Goal: Task Accomplishment & Management: Use online tool/utility

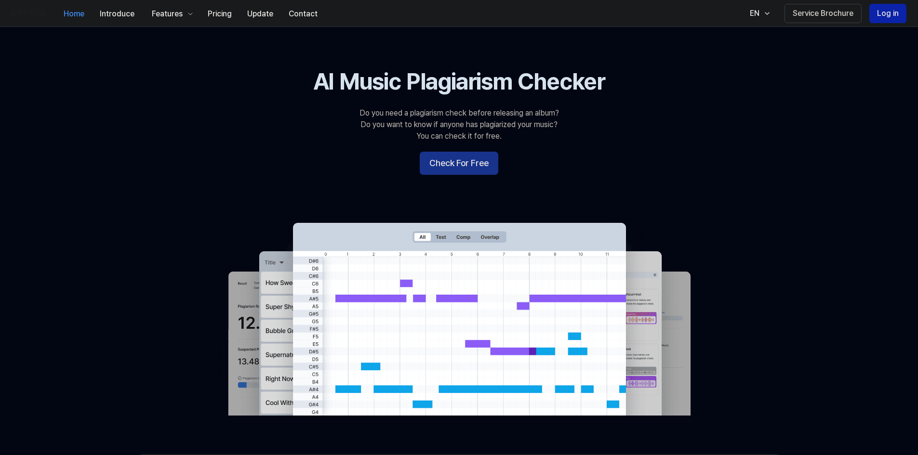
drag, startPoint x: 435, startPoint y: 145, endPoint x: 444, endPoint y: 157, distance: 15.5
click at [435, 146] on 배너 "AI Music Plagiarism Checker Do you need a plagiarism check before releasing an …" at bounding box center [459, 241] width 694 height 350
click at [444, 157] on button "Check For Free" at bounding box center [459, 163] width 79 height 23
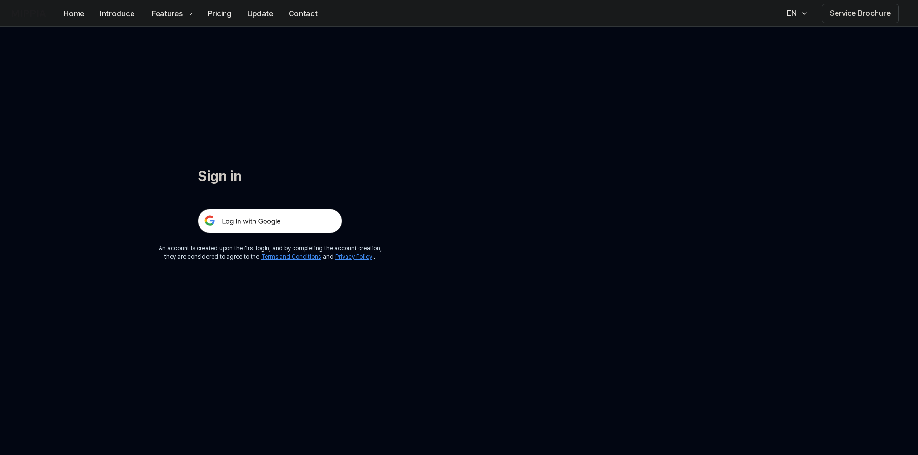
click at [290, 221] on img at bounding box center [270, 221] width 145 height 24
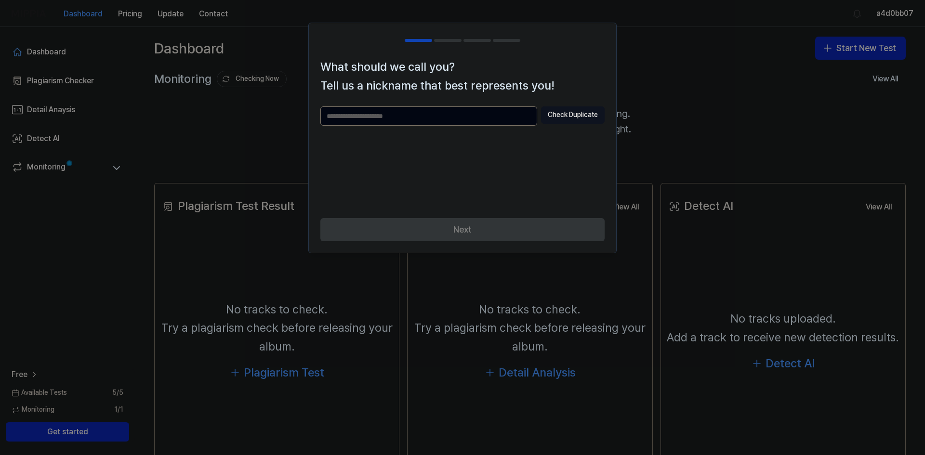
click at [401, 118] on input "text" at bounding box center [428, 115] width 217 height 19
type input "**********"
click at [475, 223] on div "Next" at bounding box center [462, 235] width 307 height 35
click at [581, 112] on button "Check Duplicate" at bounding box center [573, 114] width 64 height 17
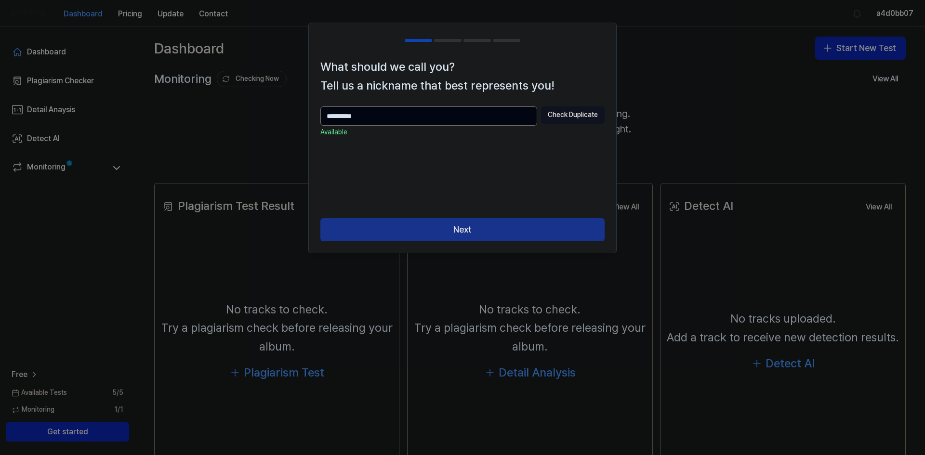
click at [455, 223] on button "Next" at bounding box center [462, 229] width 284 height 23
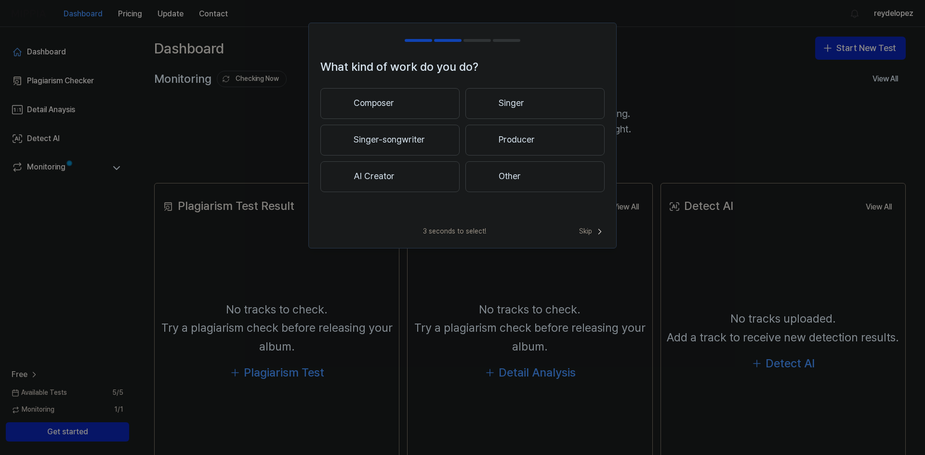
click at [408, 107] on button "Composer" at bounding box center [389, 103] width 139 height 31
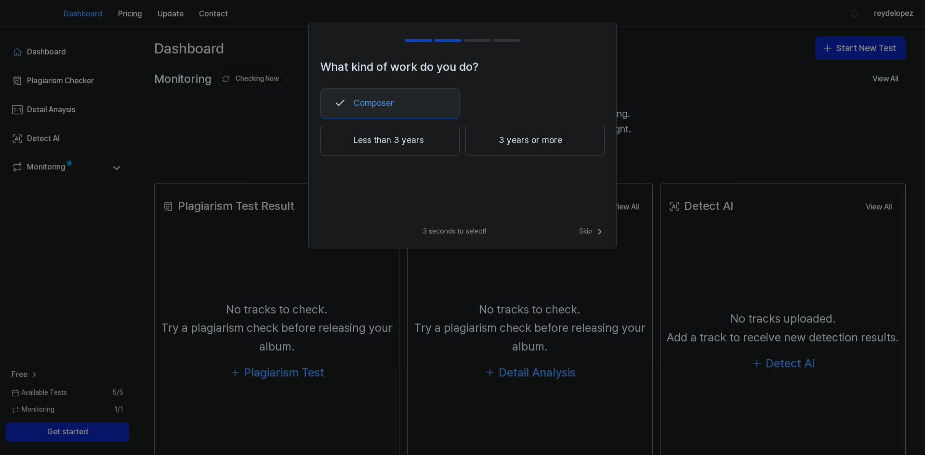
click at [411, 136] on button "Less than 3 years" at bounding box center [389, 141] width 139 height 32
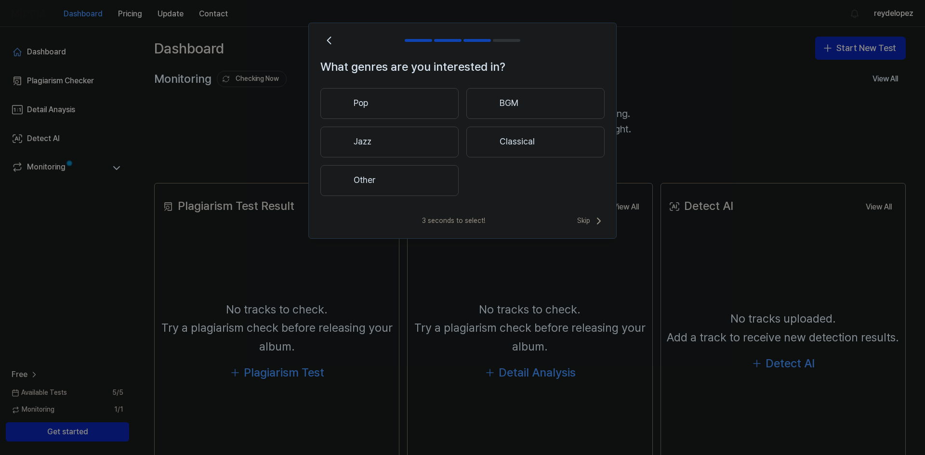
click at [511, 138] on button "Classical" at bounding box center [535, 142] width 138 height 31
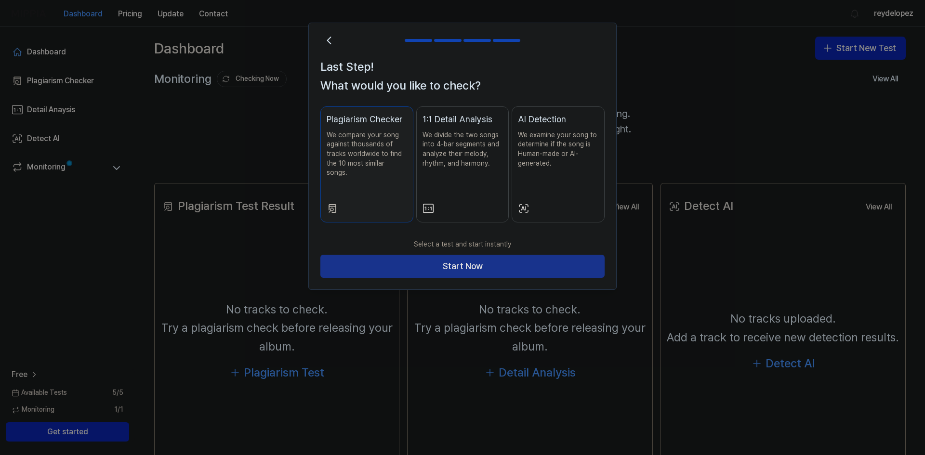
click at [469, 257] on button "Start Now" at bounding box center [462, 266] width 284 height 23
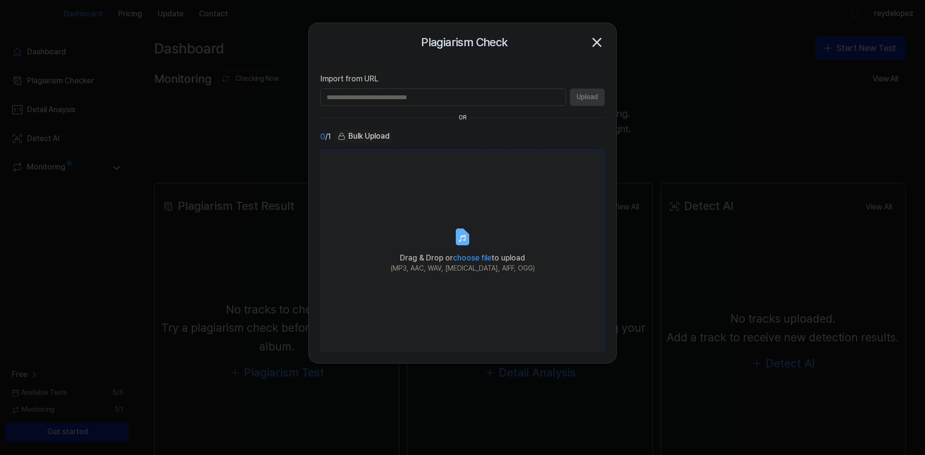
click at [487, 253] on span "choose file" at bounding box center [472, 257] width 39 height 9
click at [0, 0] on input "Drag & Drop or choose file to upload (MP3, AAC, WAV, FLAC, AIFF, OGG)" at bounding box center [0, 0] width 0 height 0
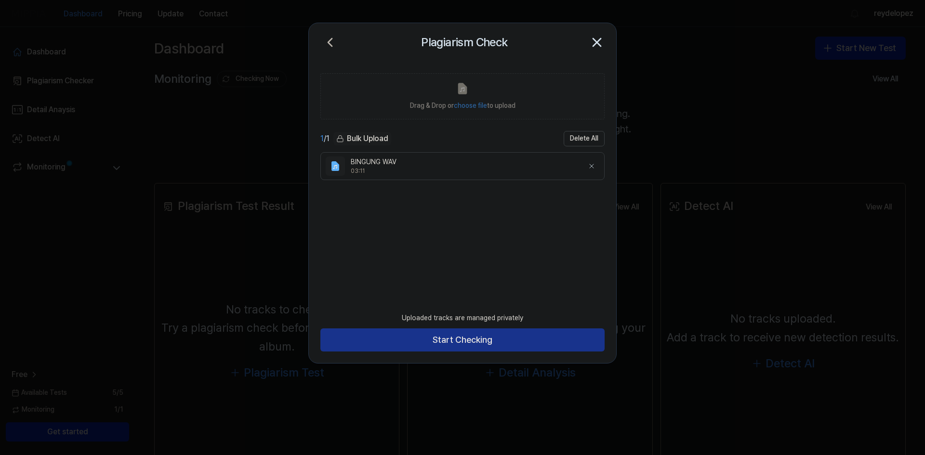
click at [477, 342] on button "Start Checking" at bounding box center [462, 340] width 284 height 23
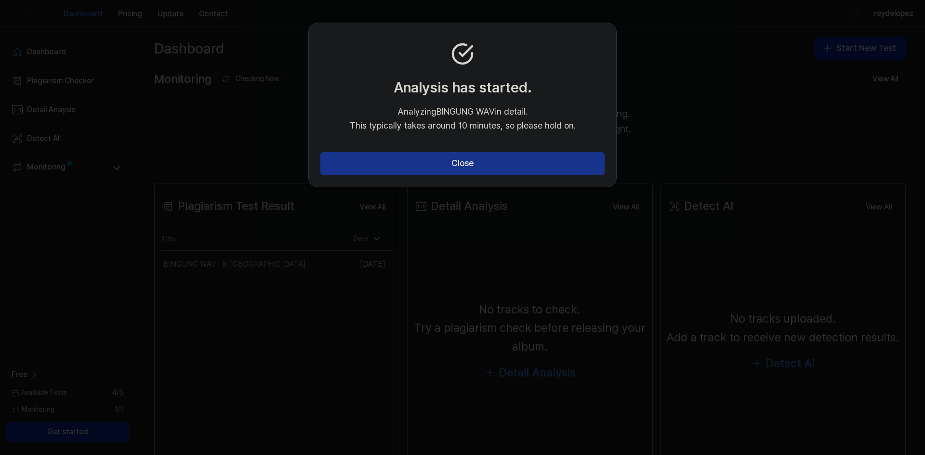
click at [433, 170] on button "Close" at bounding box center [462, 163] width 284 height 23
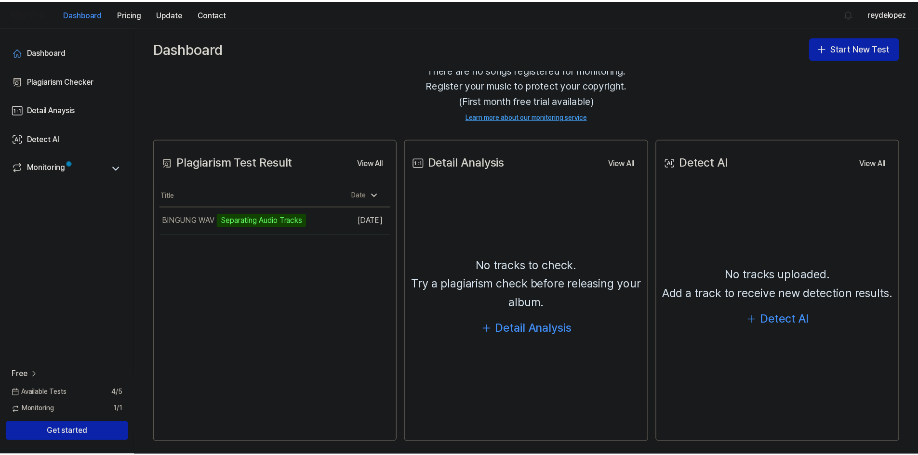
scroll to position [51, 0]
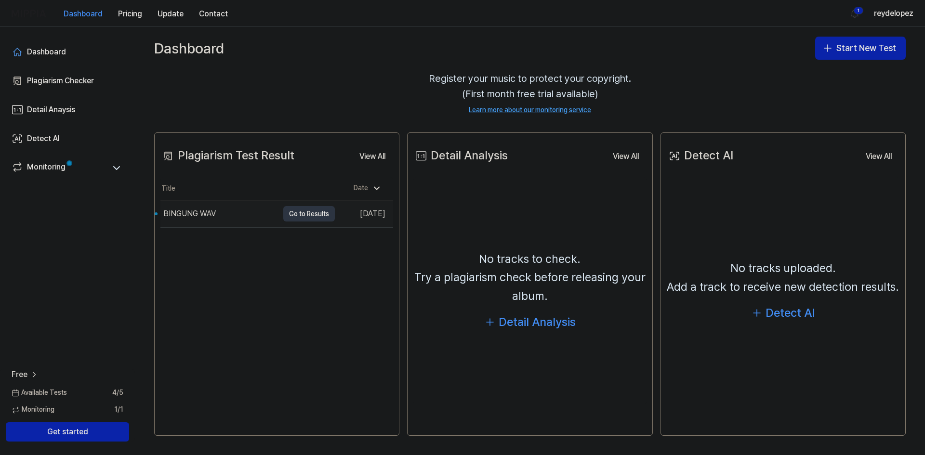
click at [310, 206] on button "Go to Results" at bounding box center [309, 213] width 52 height 15
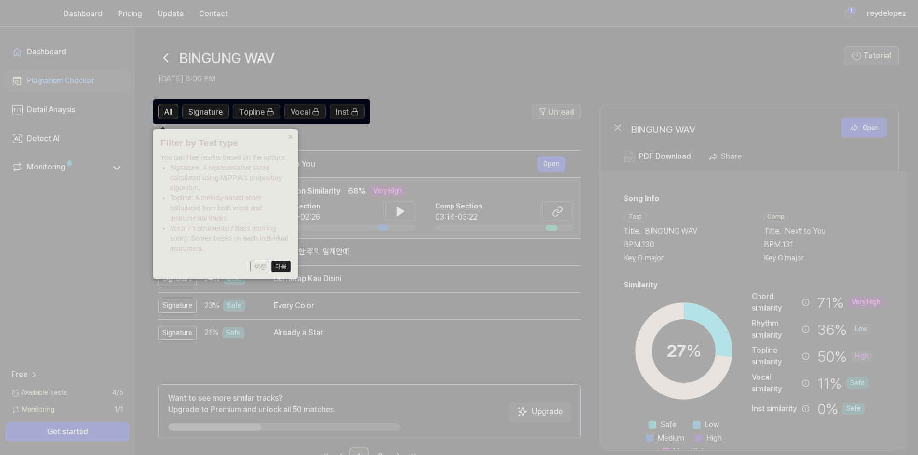
click at [284, 267] on button "다음" at bounding box center [280, 267] width 19 height 12
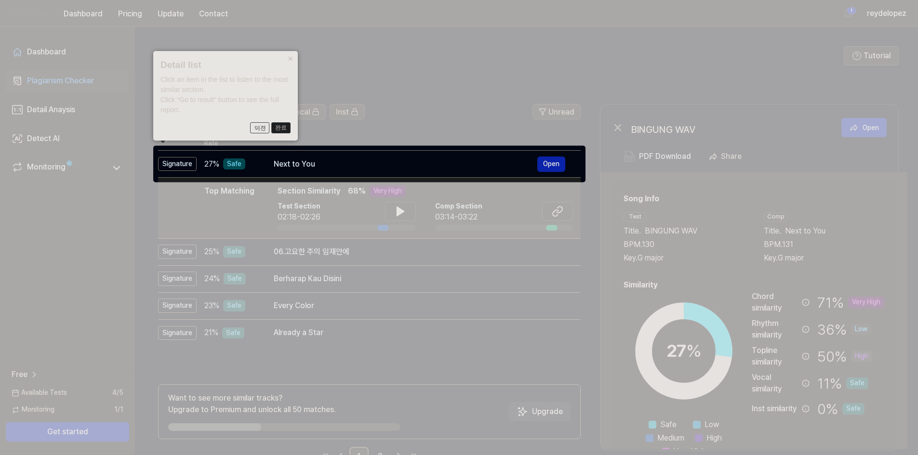
click at [279, 128] on button "완료" at bounding box center [280, 128] width 19 height 12
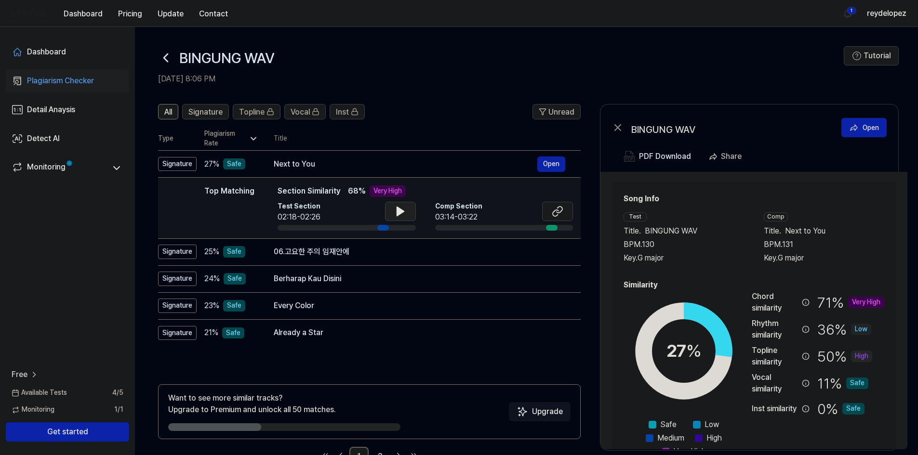
click at [398, 214] on icon at bounding box center [399, 211] width 7 height 9
click at [398, 210] on icon at bounding box center [398, 212] width 2 height 8
click at [398, 207] on icon at bounding box center [401, 212] width 12 height 12
click at [396, 211] on icon at bounding box center [401, 212] width 12 height 12
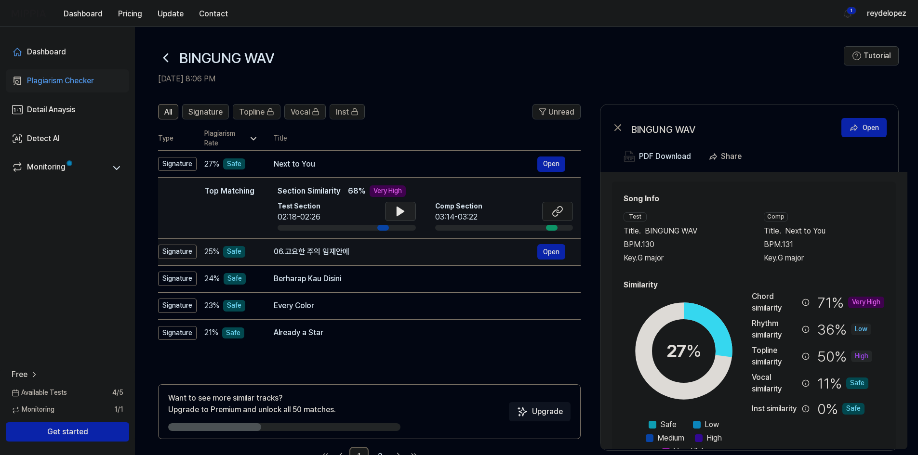
click at [370, 255] on div "06.고요한 주의 임재안에" at bounding box center [406, 252] width 264 height 12
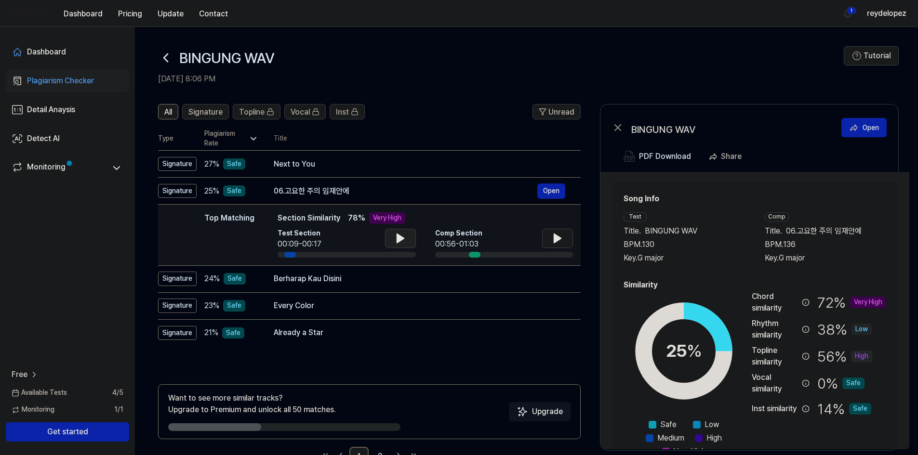
click at [389, 237] on button at bounding box center [400, 238] width 31 height 19
click at [393, 236] on button at bounding box center [400, 238] width 31 height 19
click at [403, 236] on icon at bounding box center [401, 239] width 12 height 12
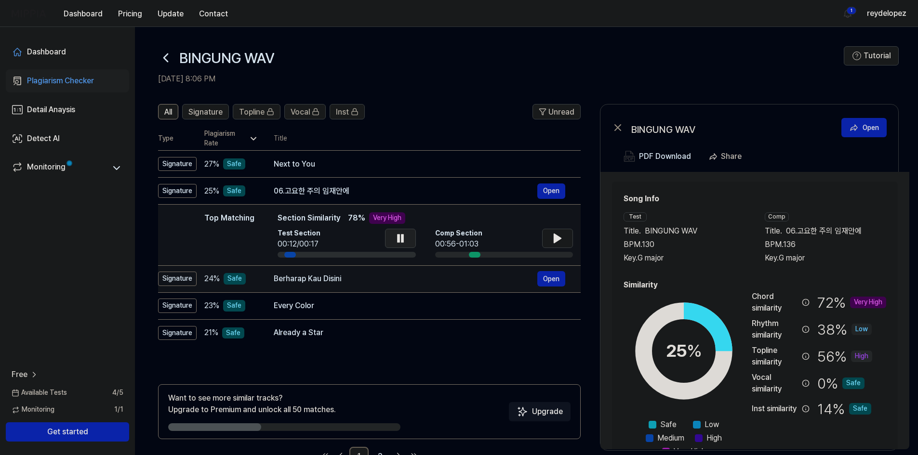
click at [360, 285] on div "Berharap Kau Disini Open" at bounding box center [419, 278] width 291 height 15
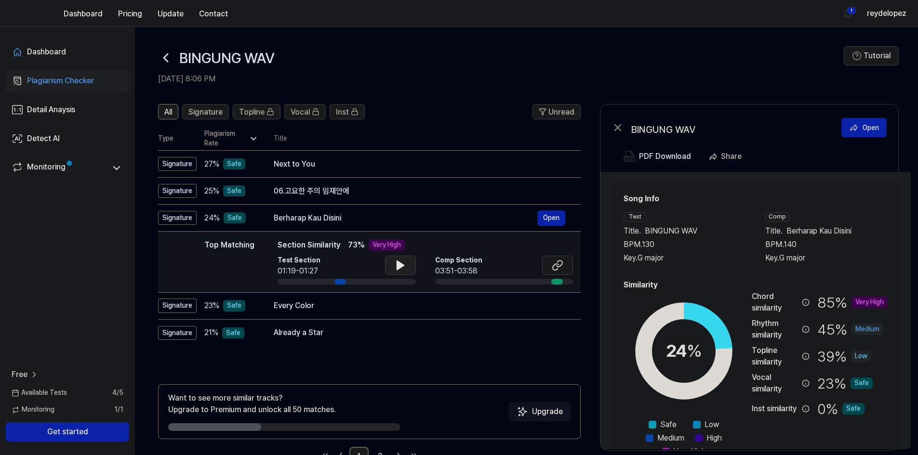
click at [389, 260] on button at bounding box center [400, 265] width 31 height 19
click at [401, 266] on icon at bounding box center [402, 266] width 2 height 8
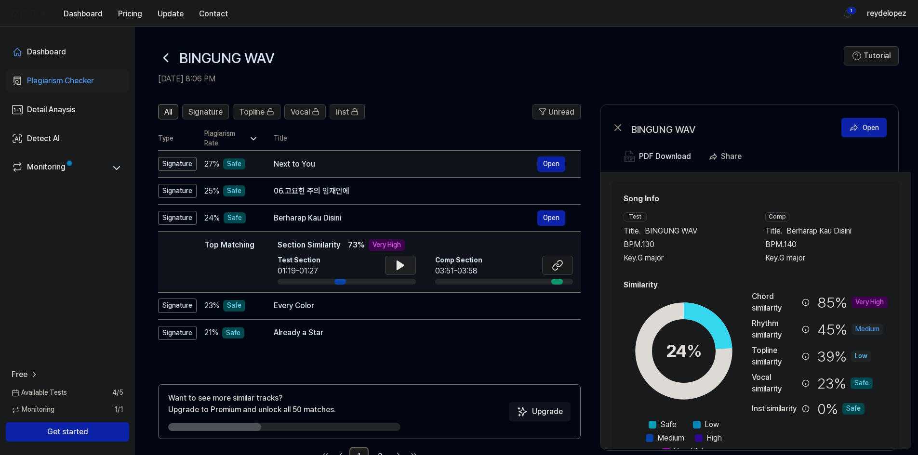
click at [378, 162] on div "Next to You" at bounding box center [406, 164] width 264 height 12
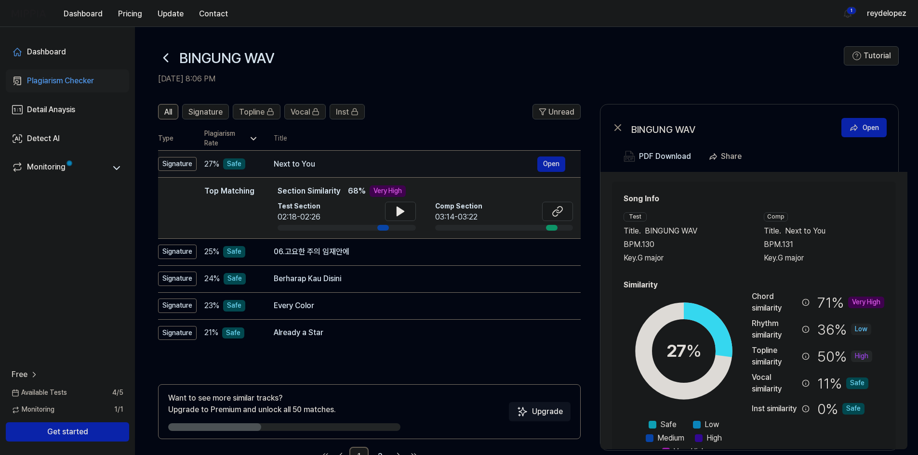
click at [387, 164] on div "Next to You" at bounding box center [406, 164] width 264 height 12
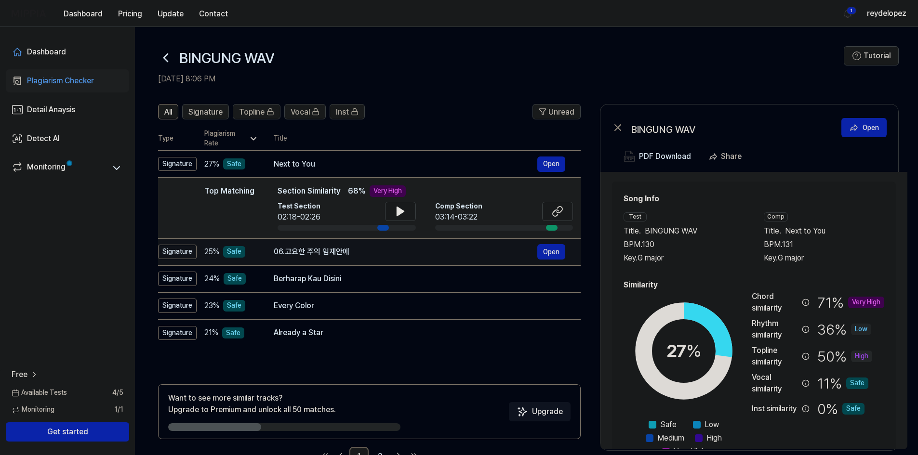
click at [403, 251] on div "06.고요한 주의 임재안에" at bounding box center [406, 252] width 264 height 12
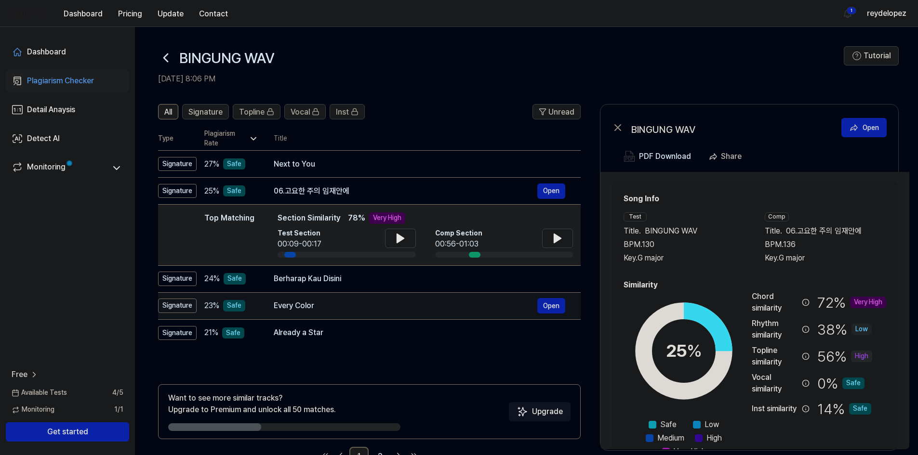
click at [417, 295] on td "Every Color Open" at bounding box center [419, 305] width 322 height 27
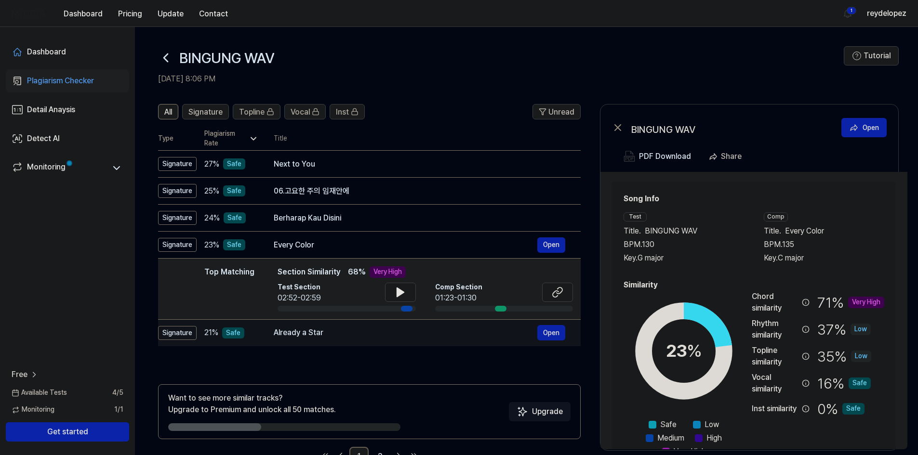
click at [407, 343] on td "Already a Star Open" at bounding box center [419, 332] width 322 height 27
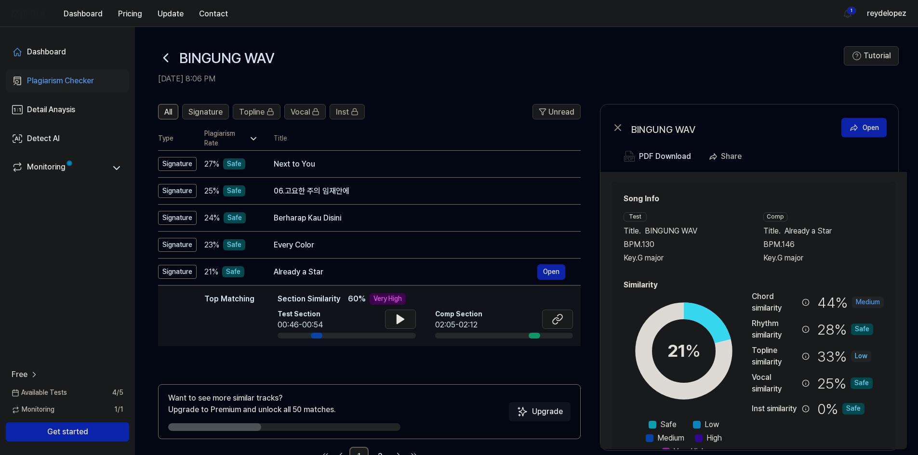
click at [405, 330] on div at bounding box center [400, 320] width 31 height 21
click at [403, 324] on icon at bounding box center [401, 320] width 12 height 12
drag, startPoint x: 315, startPoint y: 334, endPoint x: 360, endPoint y: 338, distance: 45.5
click at [360, 338] on div at bounding box center [346, 336] width 138 height 6
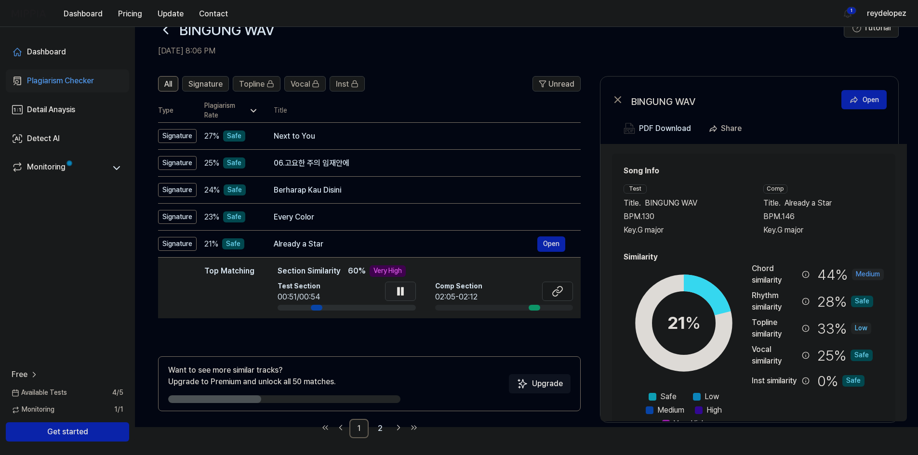
scroll to position [30, 0]
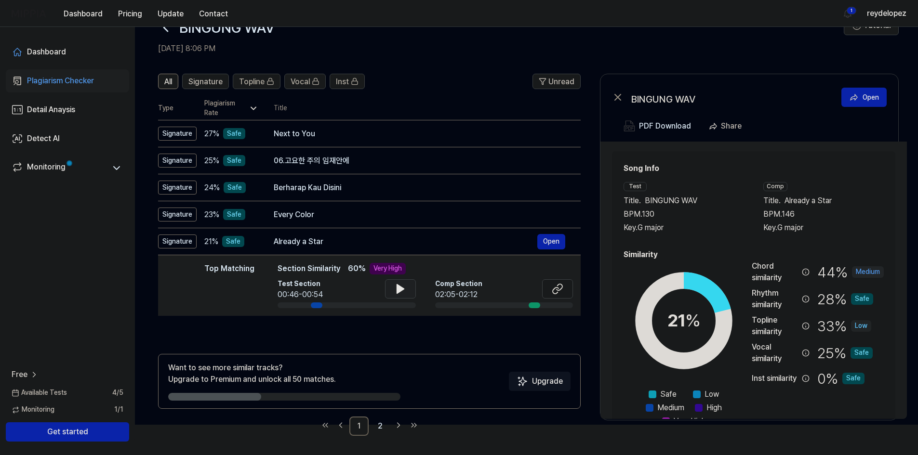
click at [408, 288] on button at bounding box center [400, 288] width 31 height 19
click at [396, 279] on div "Top Matching Section Similarity 60 % Very High Test Section 00:49/00:54 Comp Se…" at bounding box center [424, 285] width 295 height 45
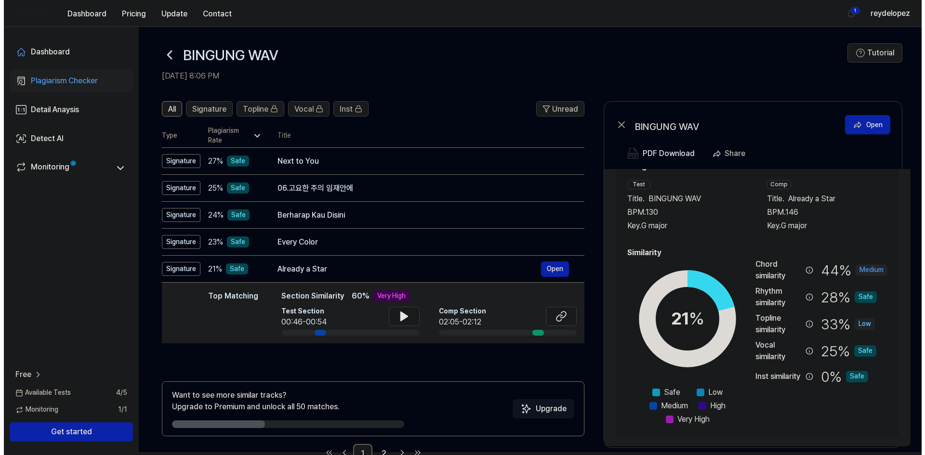
scroll to position [0, 0]
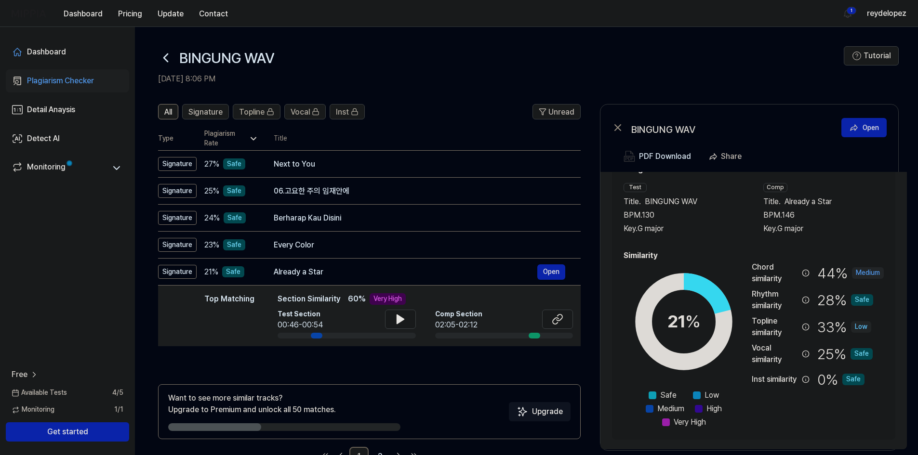
click at [623, 129] on div "BINGUNG WAV Open" at bounding box center [749, 126] width 298 height 42
click at [615, 126] on icon at bounding box center [618, 128] width 12 height 12
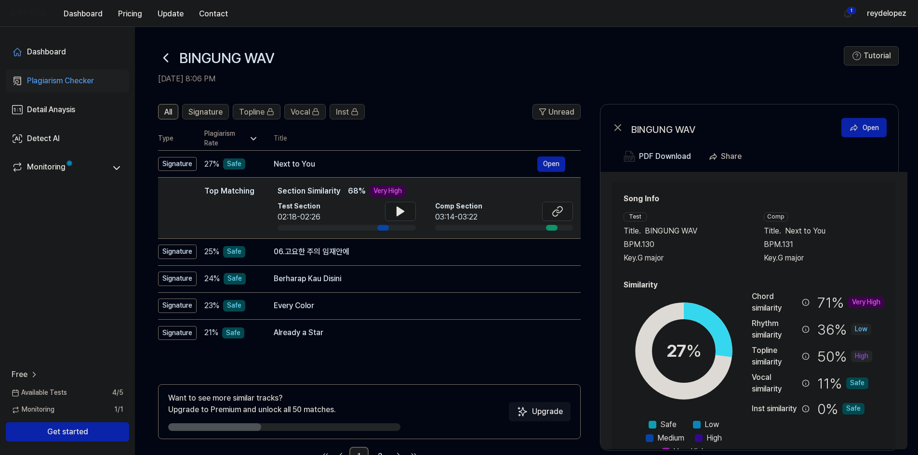
drag, startPoint x: 251, startPoint y: 187, endPoint x: 253, endPoint y: 144, distance: 43.9
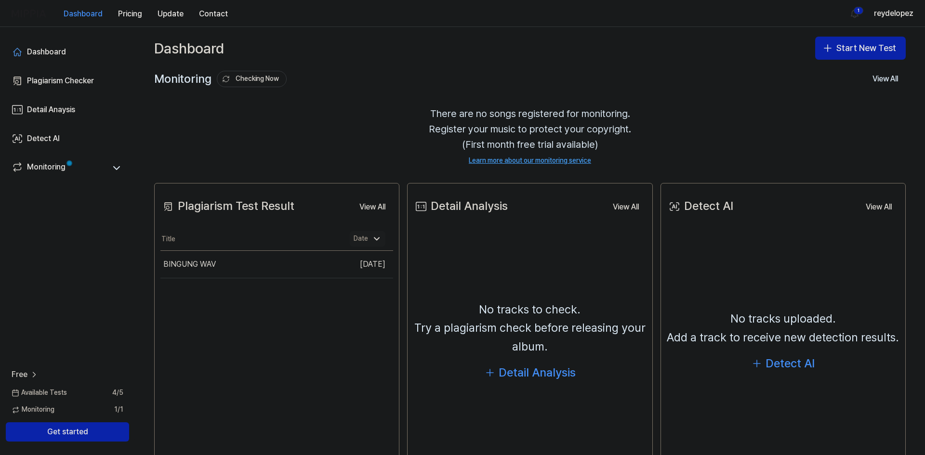
click at [368, 241] on div "Date" at bounding box center [368, 238] width 36 height 15
